Goal: Task Accomplishment & Management: Complete application form

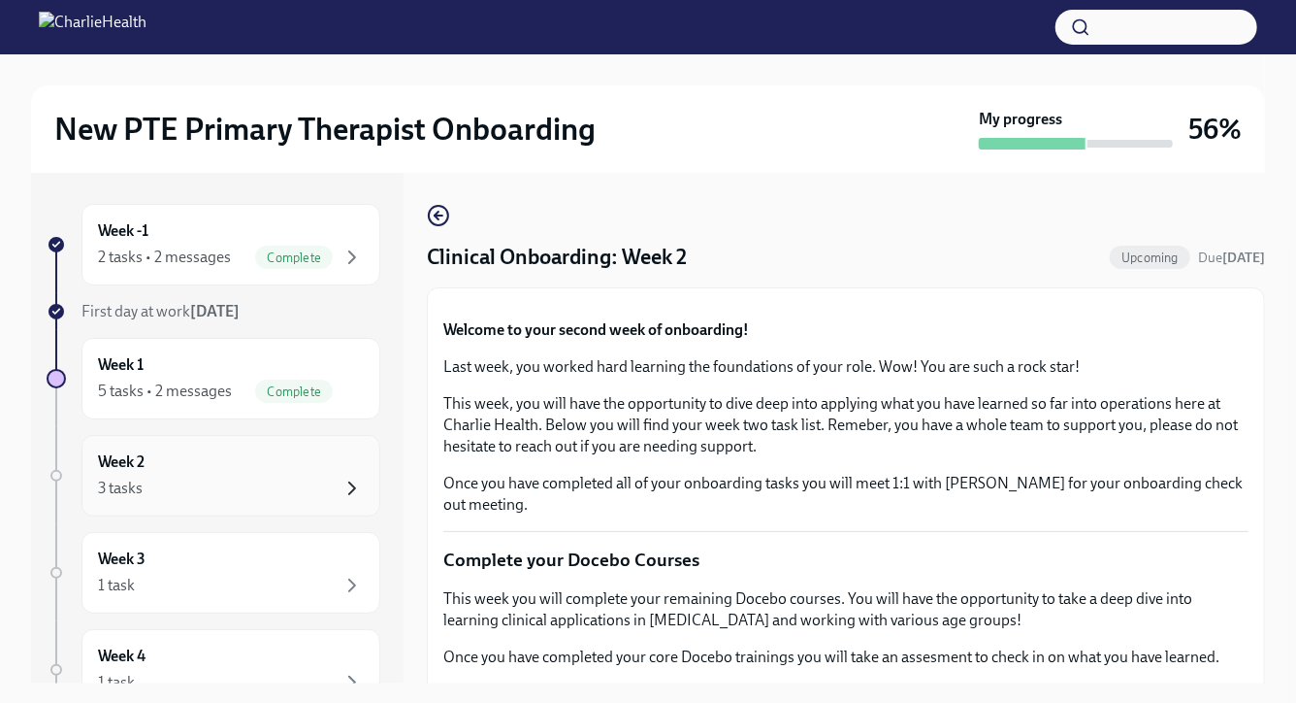
click at [347, 485] on icon "button" at bounding box center [352, 487] width 23 height 23
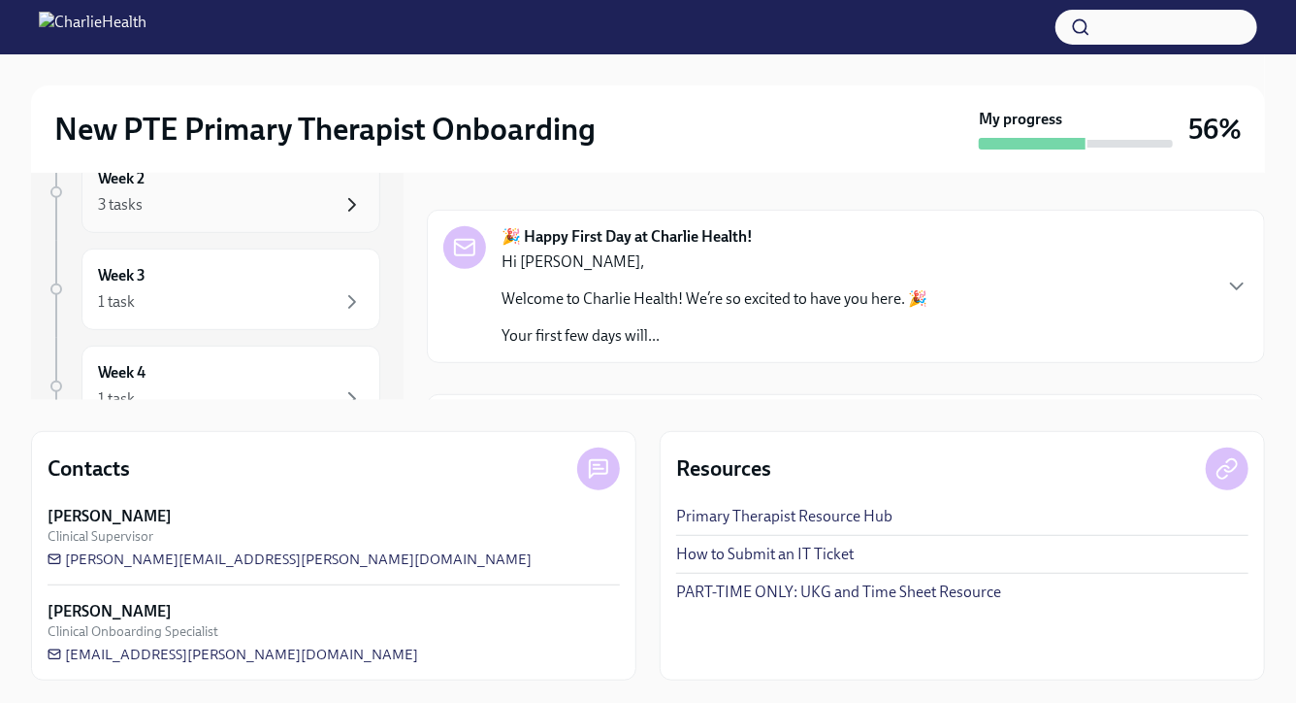
click at [356, 202] on icon "button" at bounding box center [352, 204] width 23 height 23
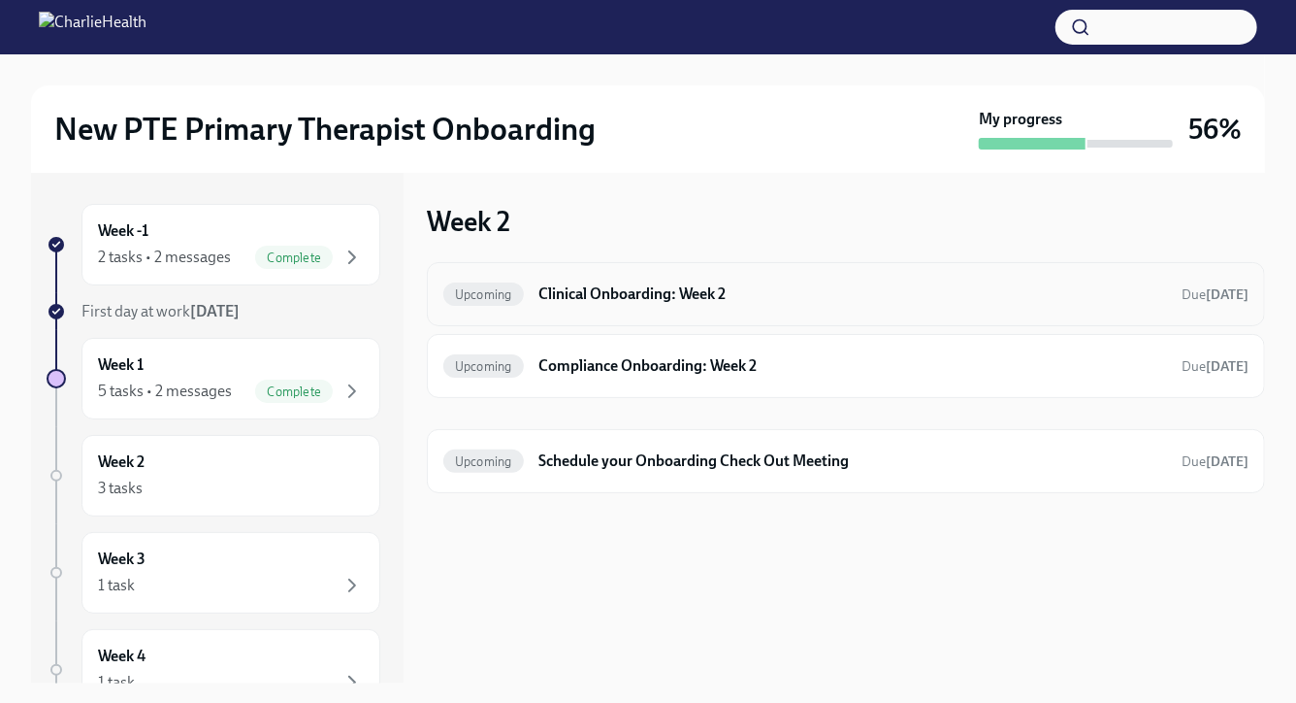
click at [516, 296] on span "Upcoming" at bounding box center [483, 294] width 81 height 15
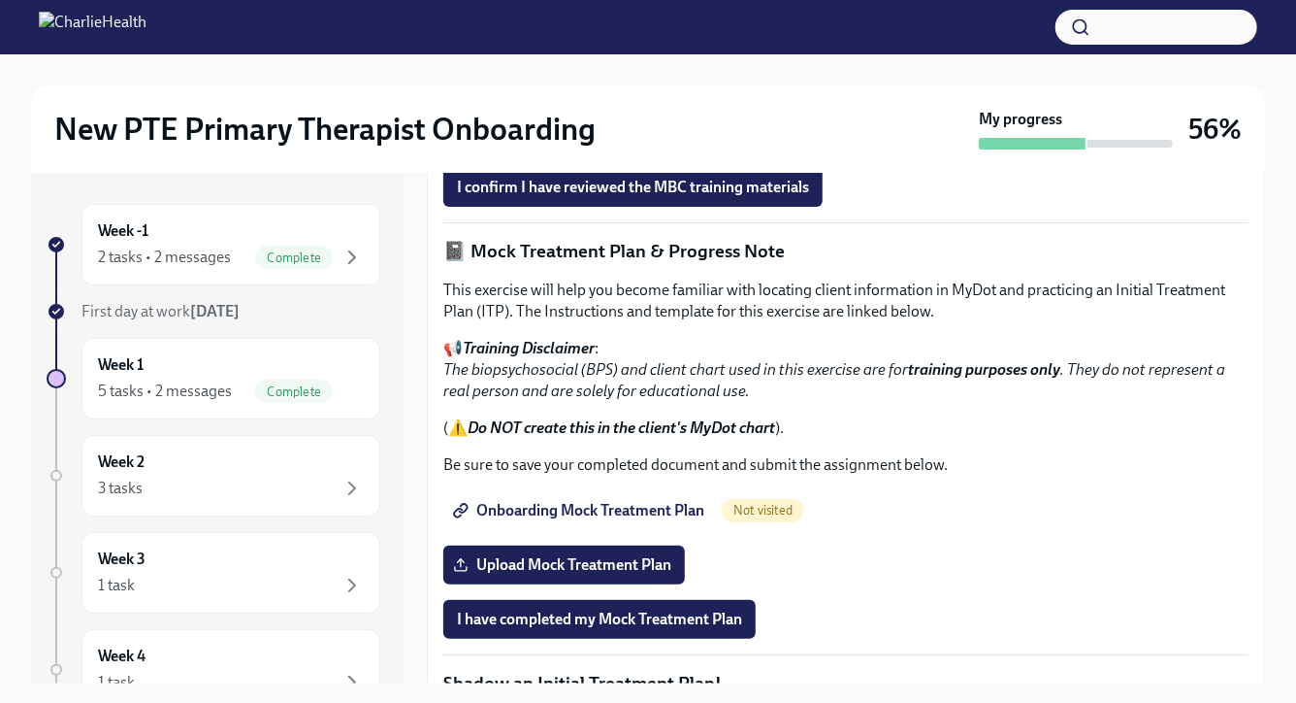
scroll to position [1179, 0]
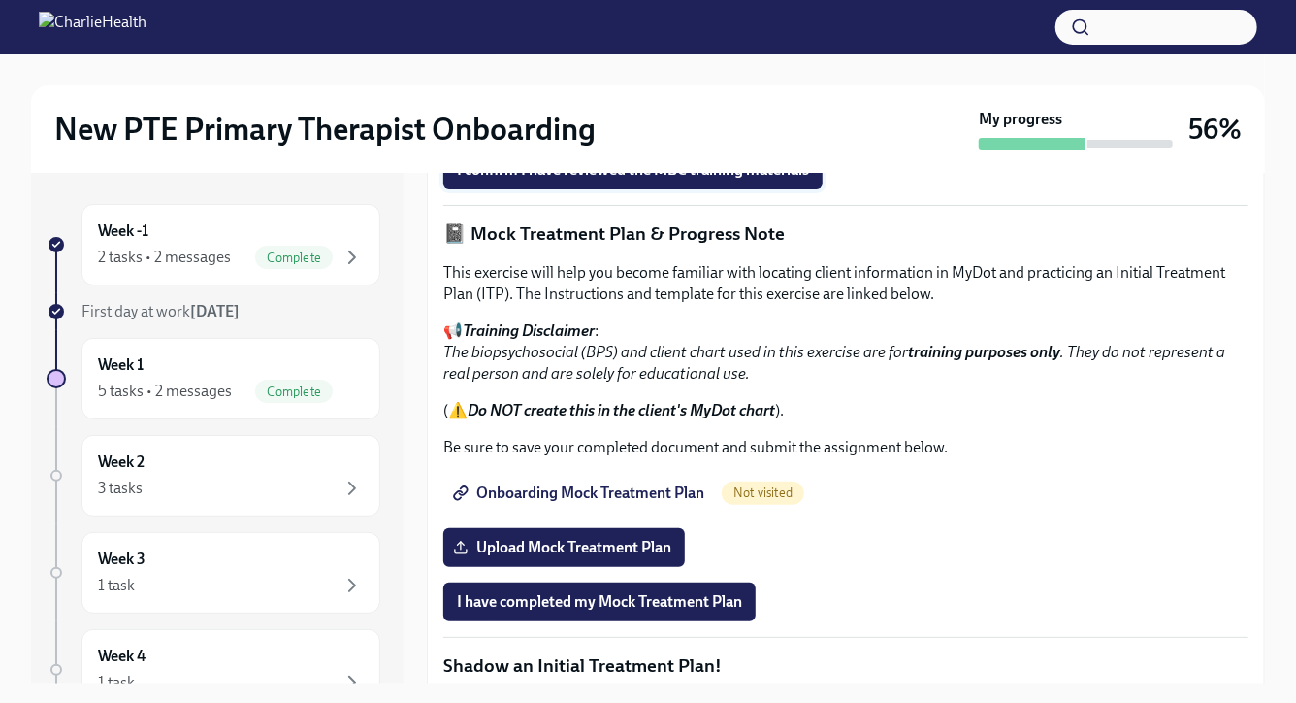
click at [617, 180] on span "I confirm I have reviewed the MBC training materials" at bounding box center [633, 169] width 352 height 19
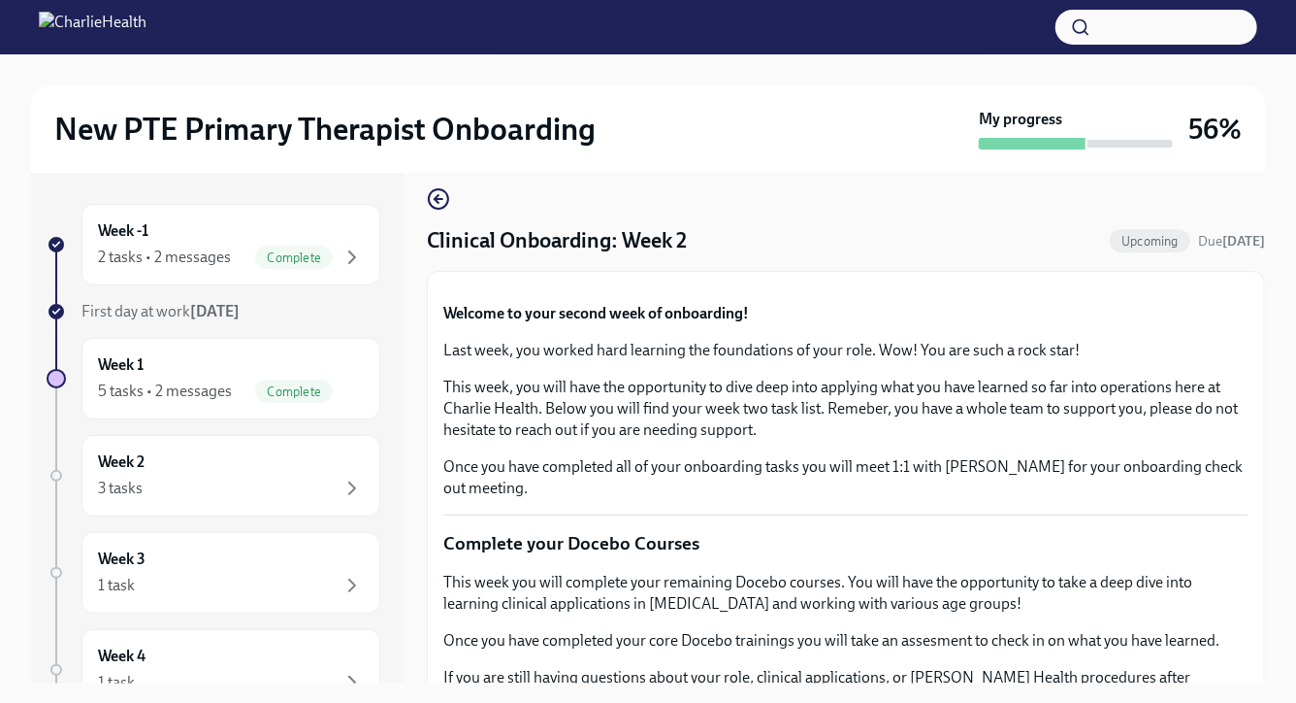
scroll to position [12, 0]
